Goal: Navigation & Orientation: Find specific page/section

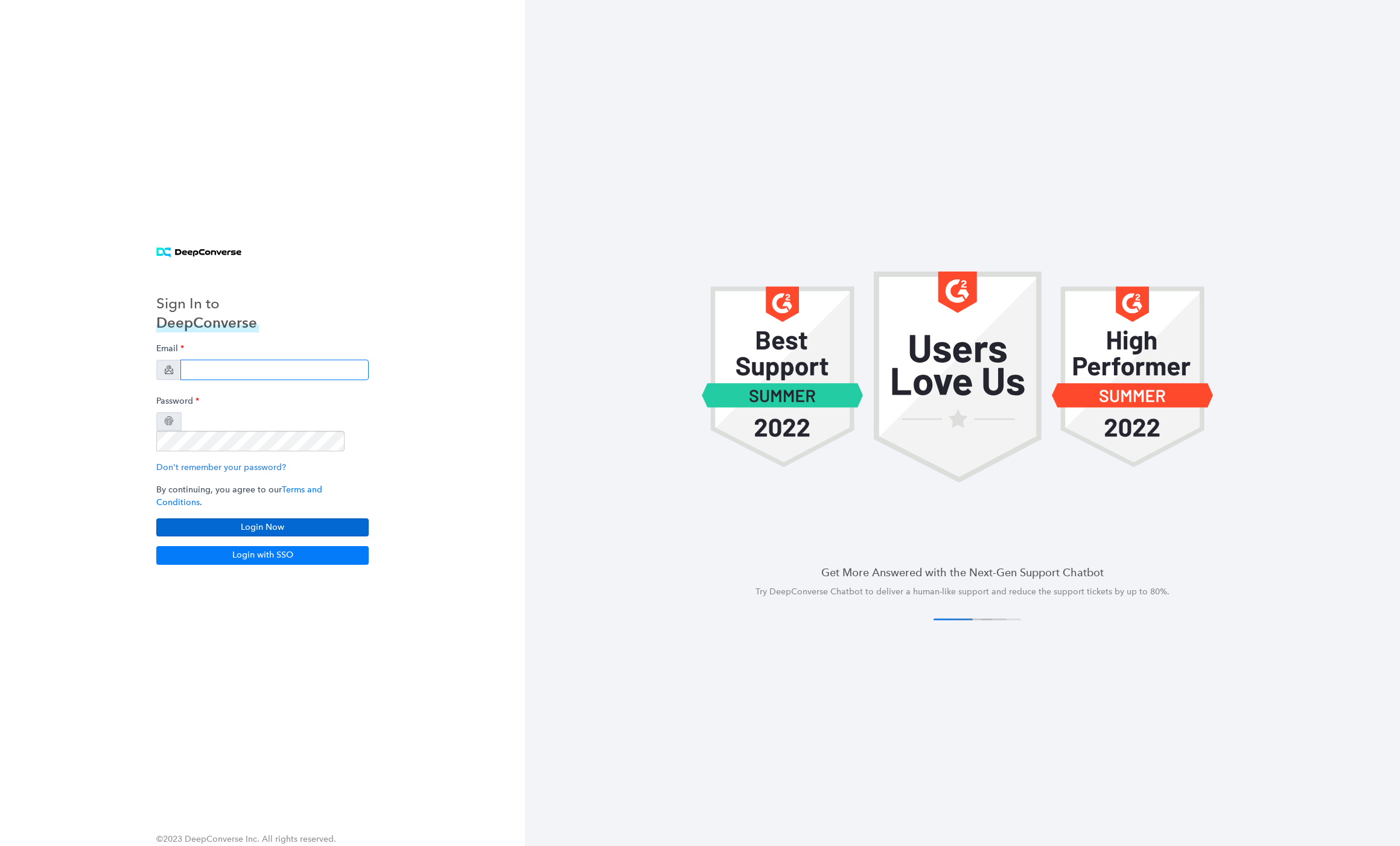
type input "[EMAIL_ADDRESS][DOMAIN_NAME]"
click at [265, 518] on button "Login Now" at bounding box center [262, 527] width 213 height 18
